Goal: Register for event/course

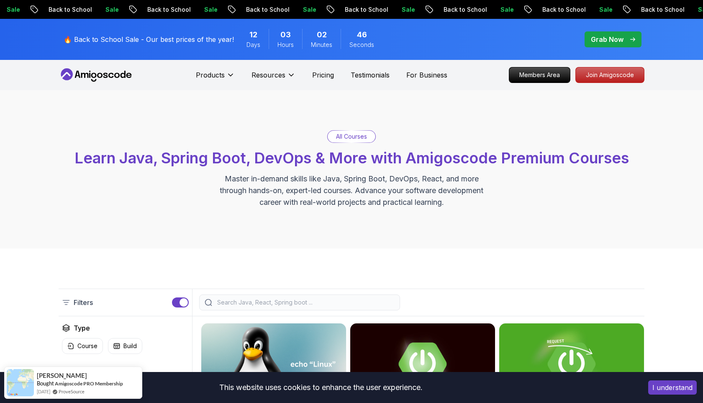
click at [354, 141] on p "All Courses" at bounding box center [351, 136] width 31 height 8
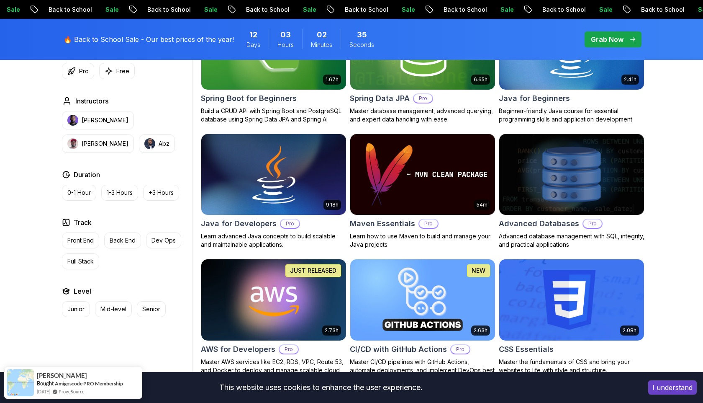
scroll to position [413, 0]
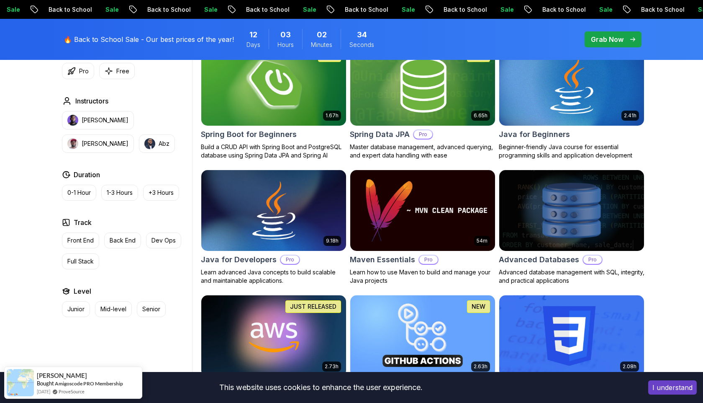
click at [288, 127] on img at bounding box center [274, 84] width 152 height 85
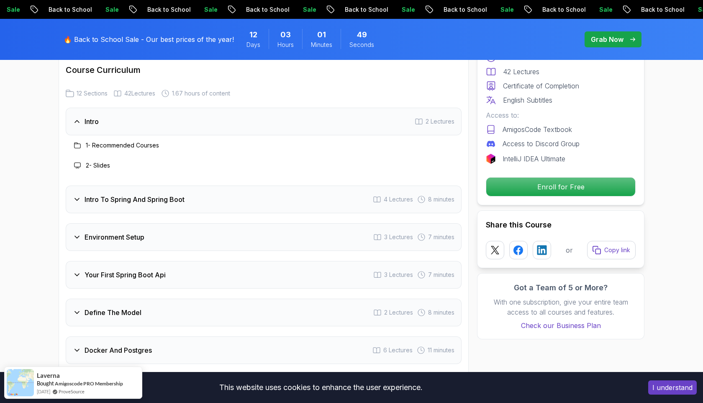
scroll to position [1059, 0]
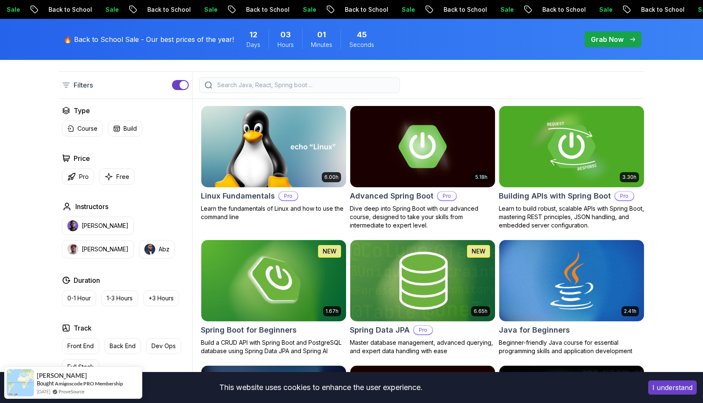
scroll to position [254, 0]
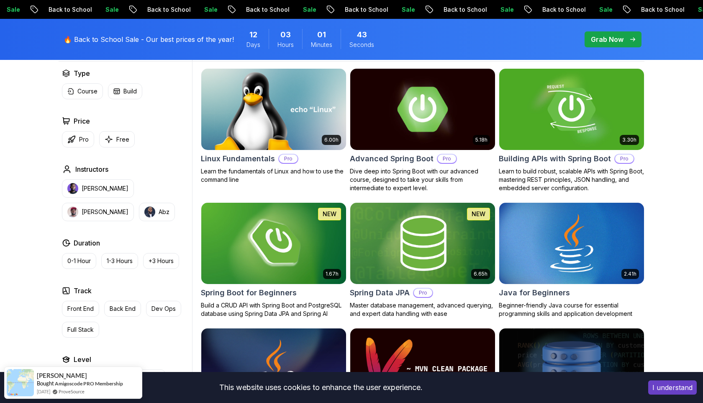
click at [435, 151] on img at bounding box center [423, 109] width 152 height 85
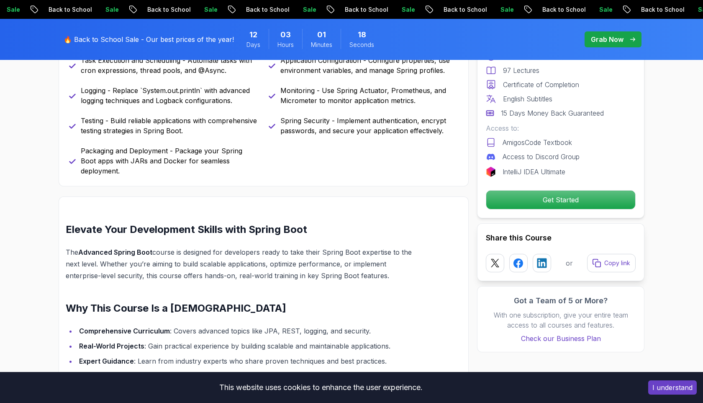
scroll to position [514, 0]
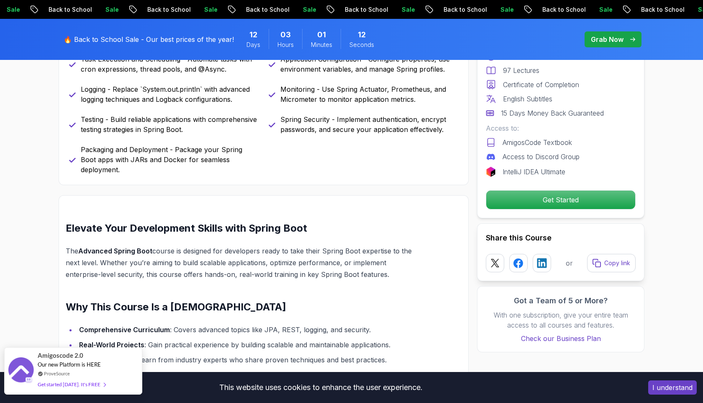
click at [91, 378] on div "Amigoscode 2.0 Our new Platform is HERE ProveSource Get started today. It's FREE" at bounding box center [73, 370] width 71 height 46
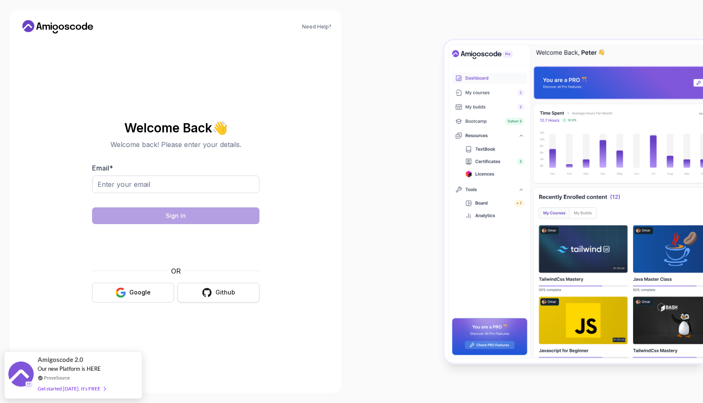
click at [216, 296] on div "Github" at bounding box center [226, 292] width 20 height 8
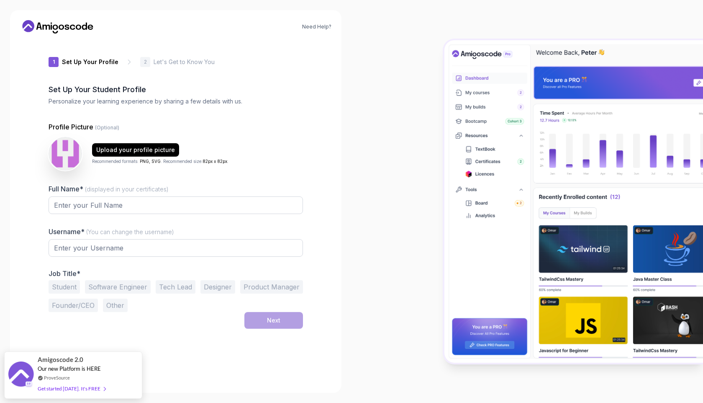
type input "fiercebison7187d"
click at [207, 223] on div "Full Name* (displayed in your certificates)" at bounding box center [176, 203] width 254 height 39
click at [199, 214] on input "Full Name* (displayed in your certificates)" at bounding box center [176, 206] width 254 height 18
type input "Haroune Ba"
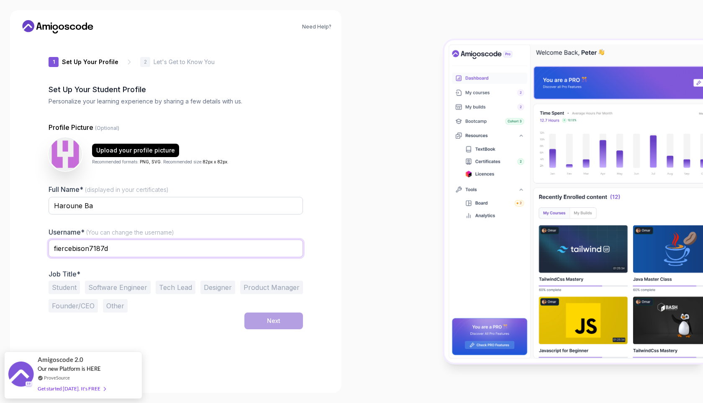
click at [134, 257] on input "fiercebison7187d" at bounding box center [176, 248] width 254 height 18
type input "haroune"
click at [290, 278] on p "Job Title*" at bounding box center [176, 274] width 254 height 8
click at [144, 294] on button "Software Engineer" at bounding box center [118, 286] width 66 height 13
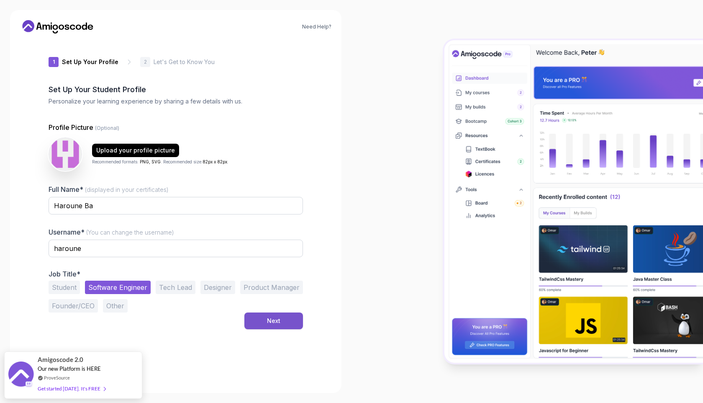
click at [280, 325] on div "Next" at bounding box center [273, 320] width 13 height 8
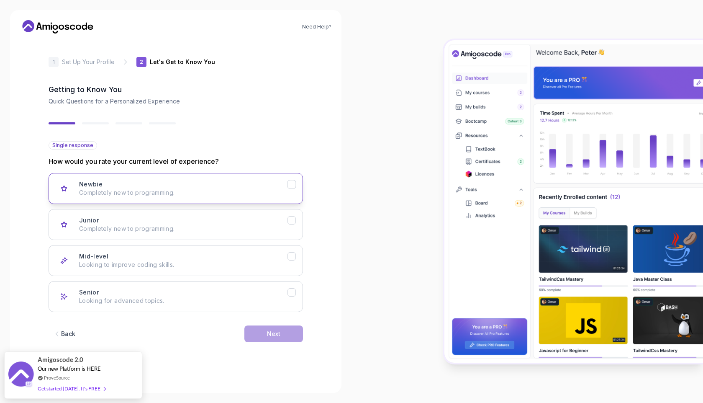
scroll to position [62, 0]
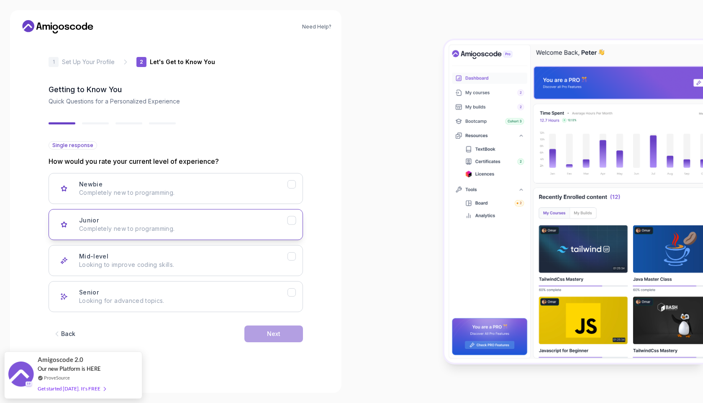
click at [266, 224] on p "Completely new to programming." at bounding box center [183, 228] width 208 height 8
click at [291, 342] on button "Next" at bounding box center [273, 333] width 59 height 17
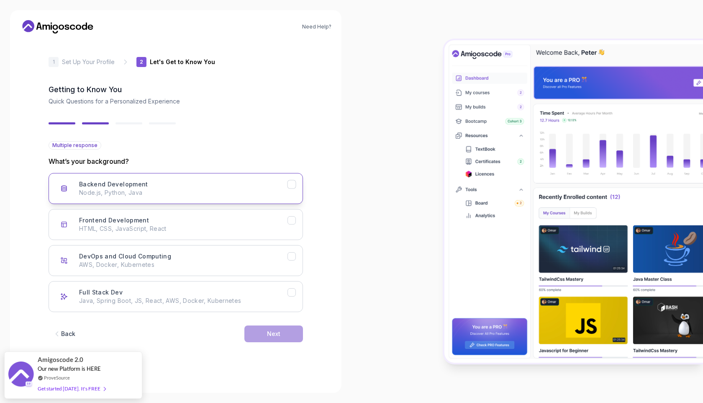
click at [265, 181] on button "Backend Development Node.js, Python, Java" at bounding box center [176, 188] width 254 height 31
click at [271, 216] on div "Frontend Development HTML, CSS, JavaScript, React" at bounding box center [183, 224] width 208 height 17
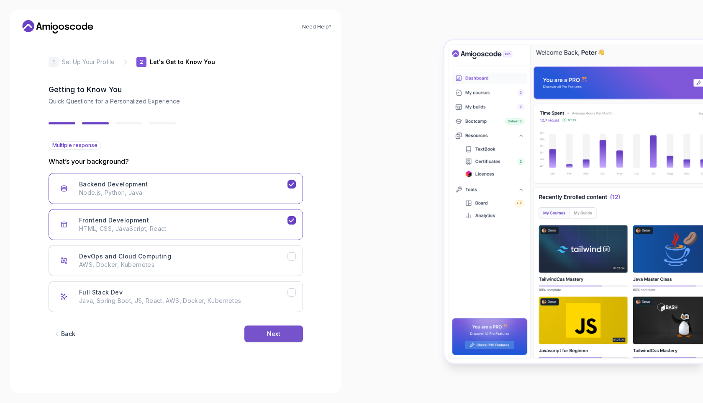
click at [295, 342] on button "Next" at bounding box center [273, 333] width 59 height 17
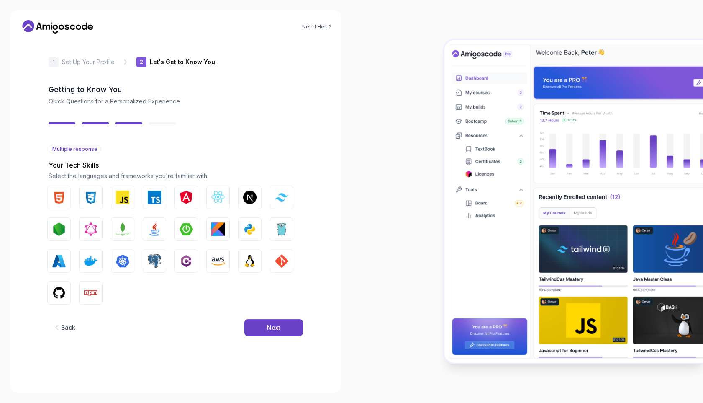
scroll to position [50, 0]
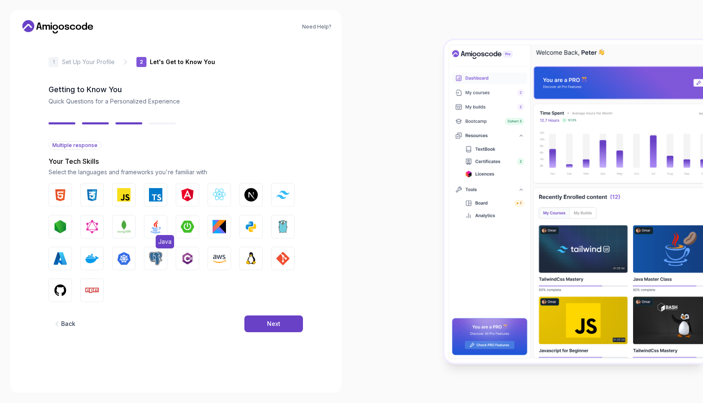
click at [162, 231] on img "button" at bounding box center [155, 226] width 13 height 13
click at [194, 231] on img "button" at bounding box center [187, 226] width 13 height 13
click at [136, 193] on button "JavaScript" at bounding box center [123, 194] width 23 height 23
click at [167, 270] on button "PostgreSQL" at bounding box center [155, 257] width 23 height 23
click at [263, 193] on button "Next.js" at bounding box center [250, 194] width 23 height 23
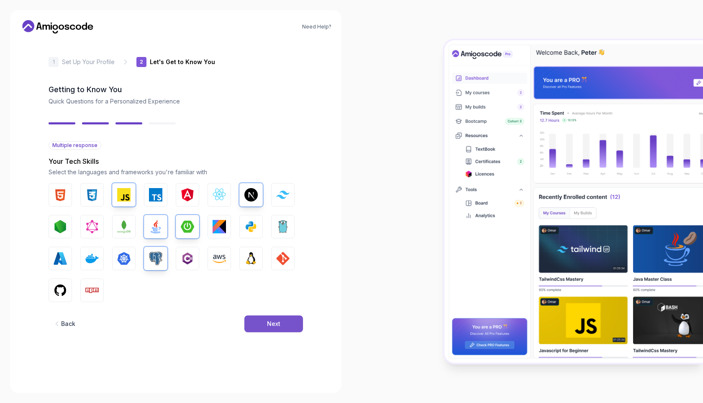
click at [262, 332] on button "Next" at bounding box center [273, 323] width 59 height 17
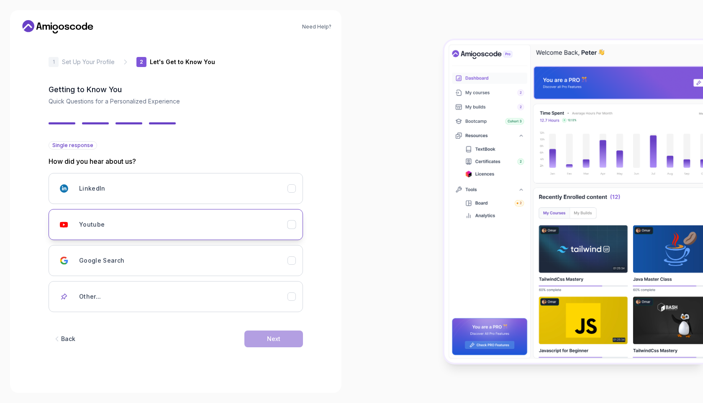
click at [280, 231] on div "Youtube" at bounding box center [183, 224] width 208 height 17
click at [266, 347] on button "Next" at bounding box center [273, 338] width 59 height 17
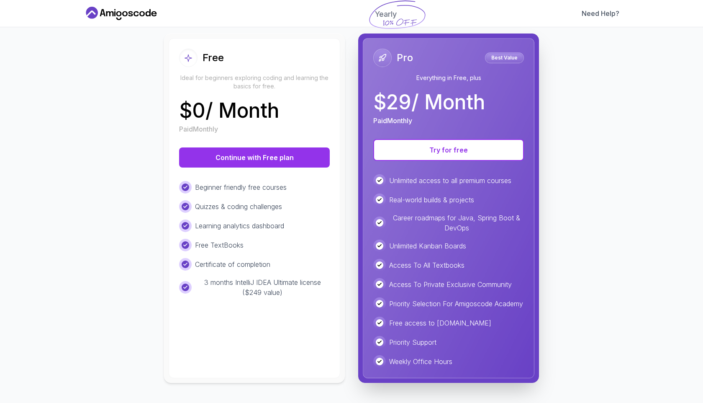
scroll to position [211, 0]
click at [278, 334] on div "Free Ideal for beginners exploring coding and learning the basics for free. $ 0…" at bounding box center [255, 208] width 172 height 340
click at [236, 147] on button "Continue with Free plan" at bounding box center [254, 157] width 151 height 20
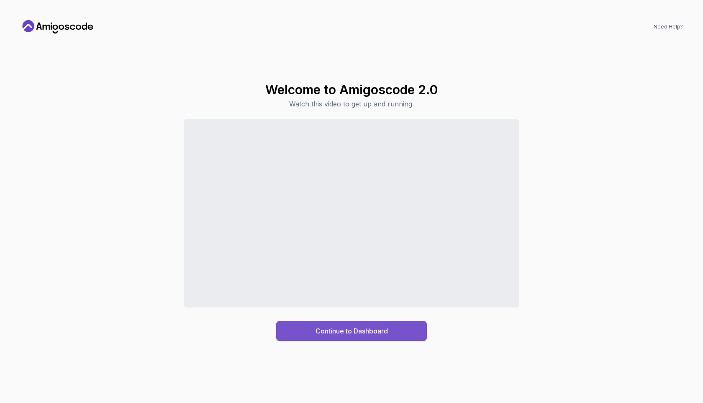
click at [340, 341] on button "Continue to Dashboard" at bounding box center [351, 331] width 151 height 20
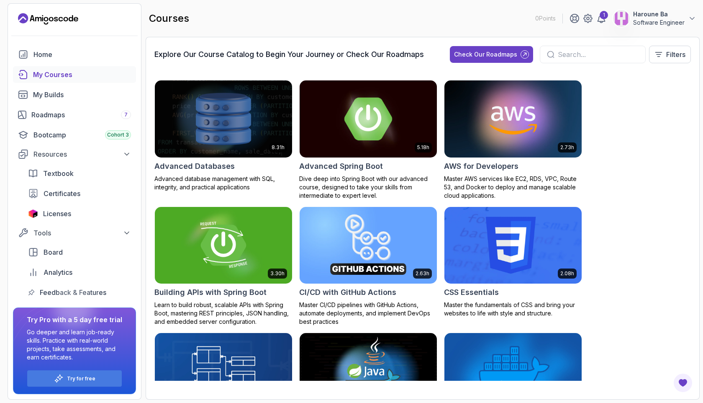
click at [376, 145] on img at bounding box center [368, 118] width 144 height 81
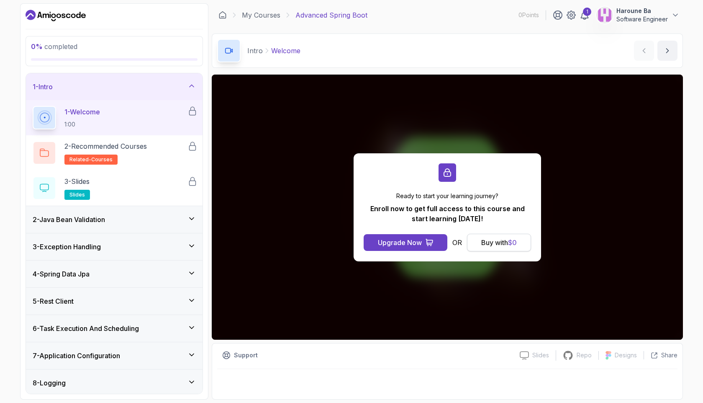
click at [495, 247] on div "Buy with $ 0" at bounding box center [499, 242] width 36 height 10
click at [517, 247] on div "Buy with $ 0" at bounding box center [499, 242] width 36 height 10
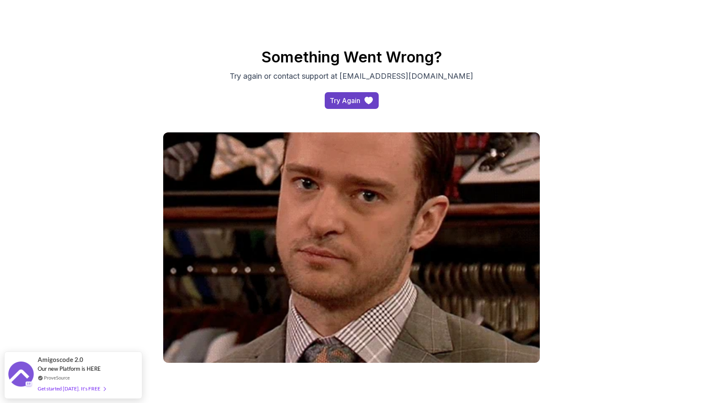
scroll to position [45, 0]
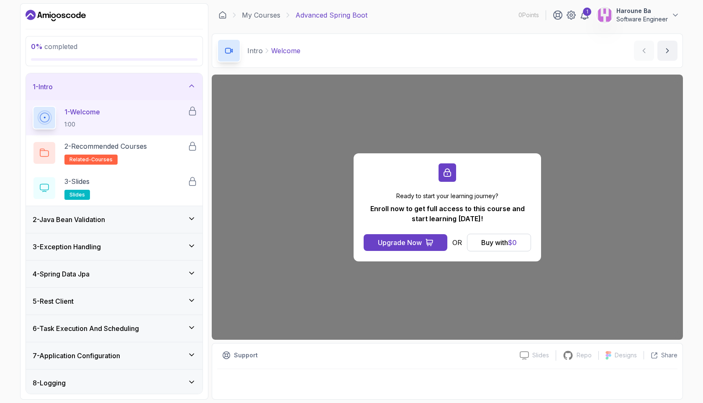
scroll to position [31, 0]
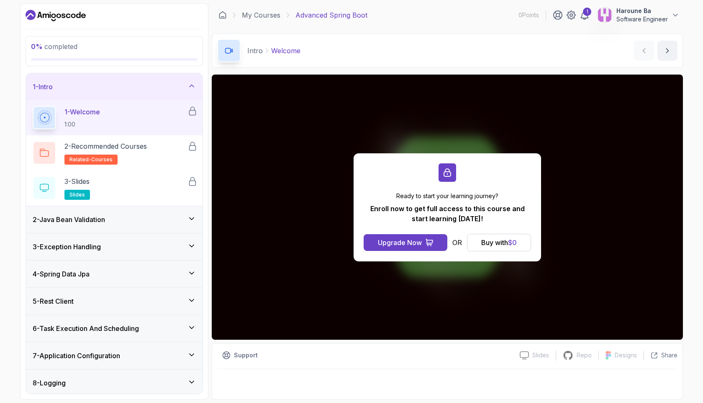
click at [130, 129] on div "1 - Welcome 1:00" at bounding box center [110, 117] width 155 height 23
click at [109, 151] on p "2 - Recommended Courses" at bounding box center [105, 146] width 82 height 10
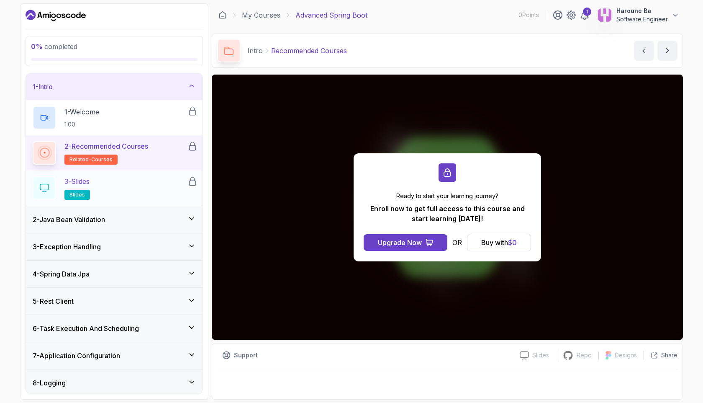
click at [90, 200] on p "slides" at bounding box center [77, 195] width 26 height 10
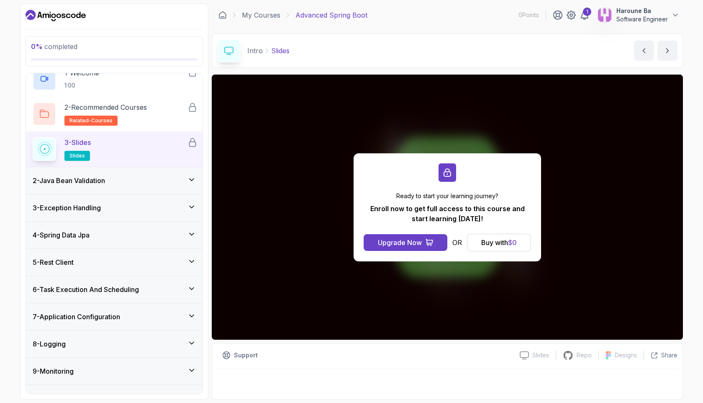
scroll to position [62, 0]
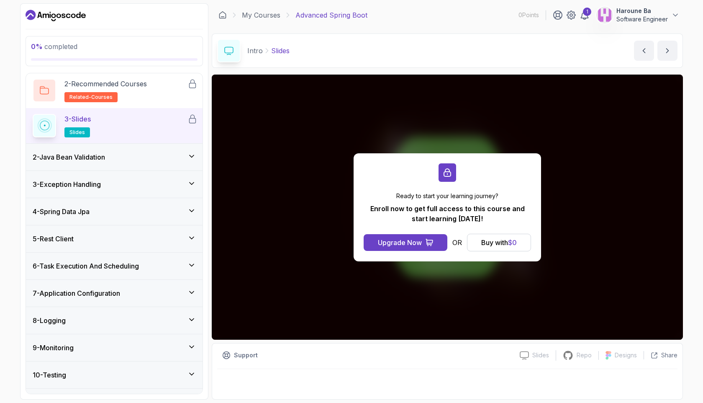
click at [136, 170] on div "2 - Java Bean Validation" at bounding box center [114, 157] width 177 height 27
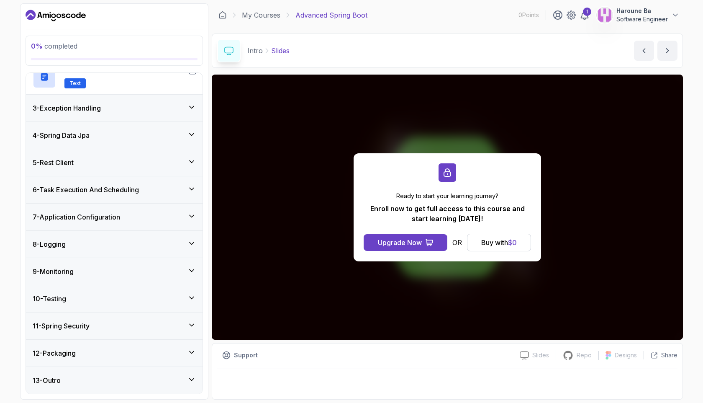
scroll to position [532, 0]
click at [118, 321] on div "11 - Spring Security" at bounding box center [114, 326] width 163 height 10
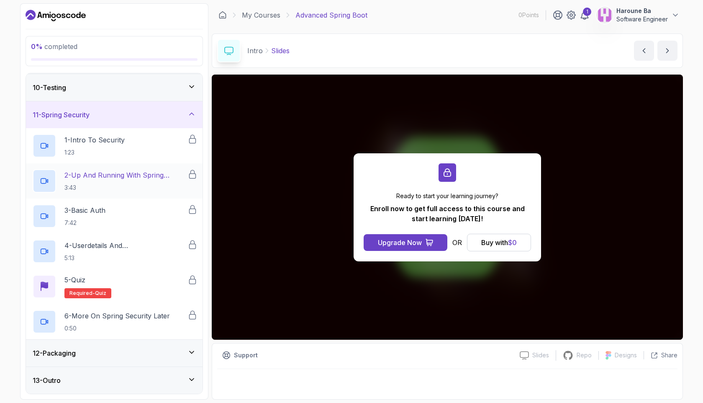
scroll to position [400, 0]
click at [499, 237] on div "Buy with $ 0" at bounding box center [499, 242] width 36 height 10
